Goal: Check status: Check status

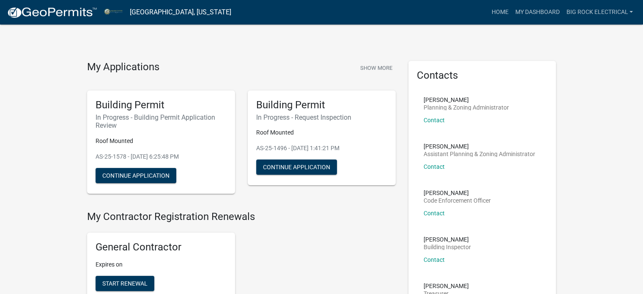
click at [56, 15] on img at bounding box center [52, 12] width 90 height 13
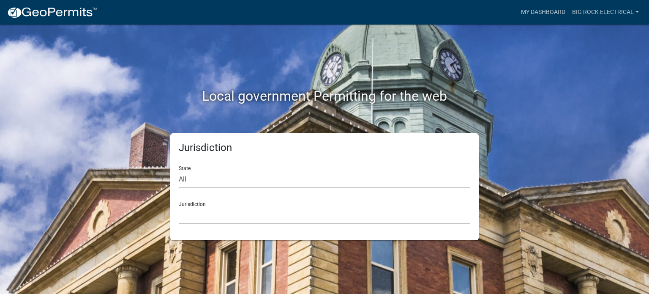
drag, startPoint x: 224, startPoint y: 213, endPoint x: 225, endPoint y: 208, distance: 5.1
click at [224, 213] on select "[GEOGRAPHIC_DATA], [US_STATE] [GEOGRAPHIC_DATA], [US_STATE][PERSON_NAME][GEOGRA…" at bounding box center [325, 215] width 292 height 17
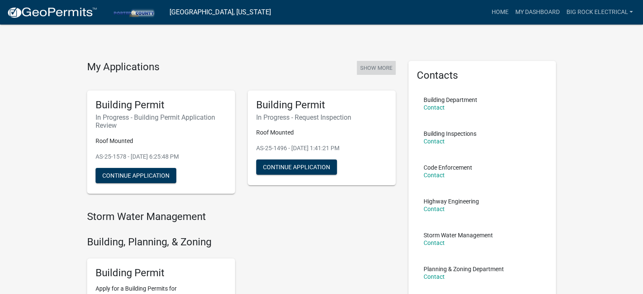
click at [376, 64] on button "Show More" at bounding box center [376, 68] width 39 height 14
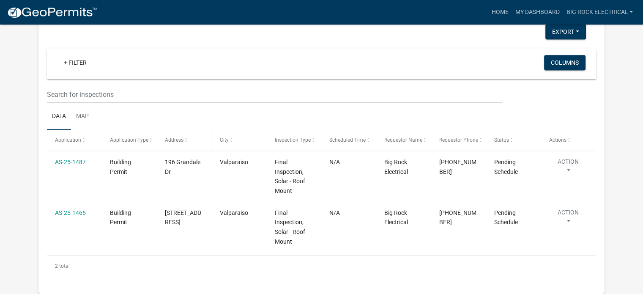
scroll to position [716, 0]
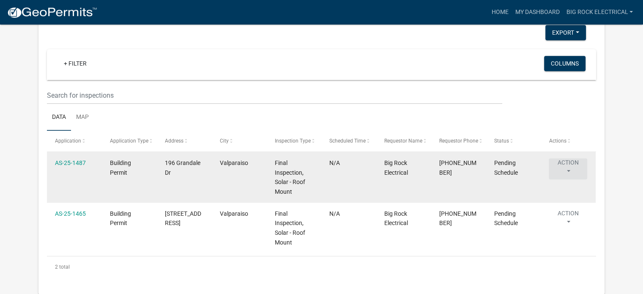
click at [575, 165] on button "Action" at bounding box center [568, 168] width 38 height 21
